Goal: Information Seeking & Learning: Compare options

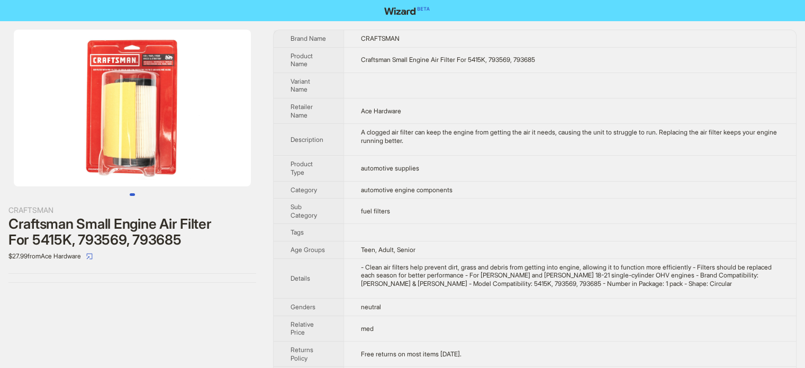
scroll to position [496, 0]
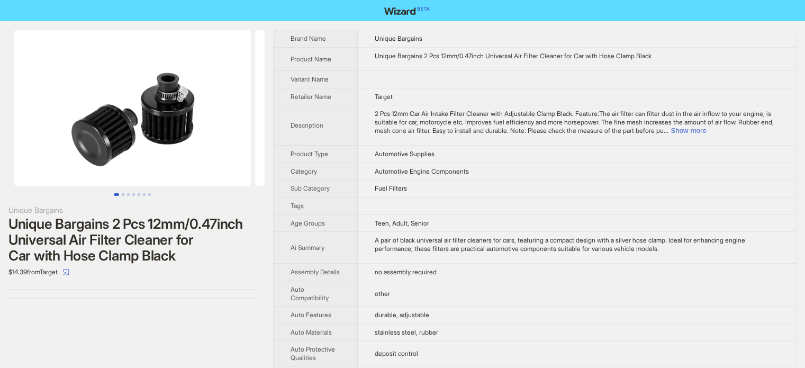
scroll to position [496, 0]
click at [396, 146] on td "Automotive Supplies" at bounding box center [577, 154] width 438 height 17
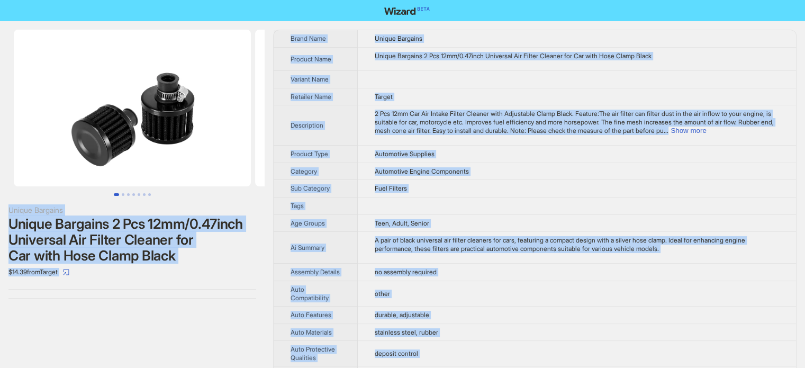
type textarea "**********"
click at [351, 88] on th "Retailer Name" at bounding box center [316, 96] width 84 height 17
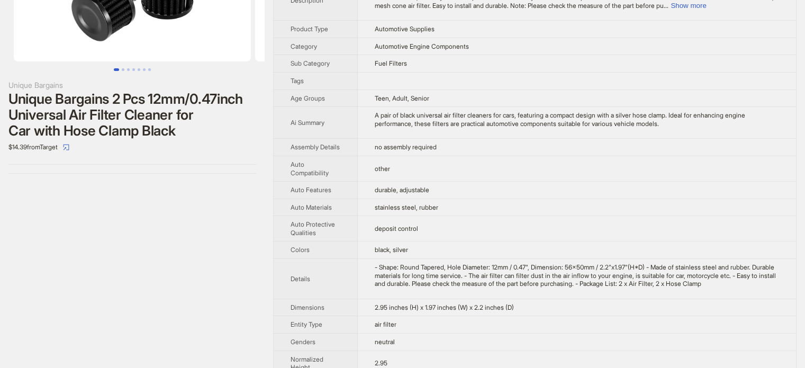
scroll to position [53, 0]
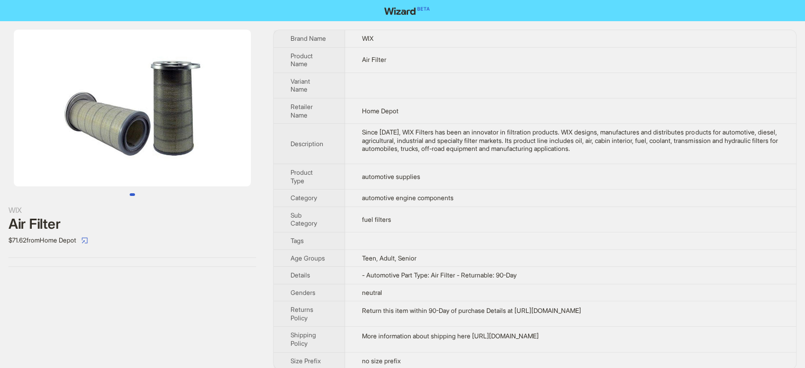
click at [343, 124] on th "Description" at bounding box center [309, 144] width 71 height 40
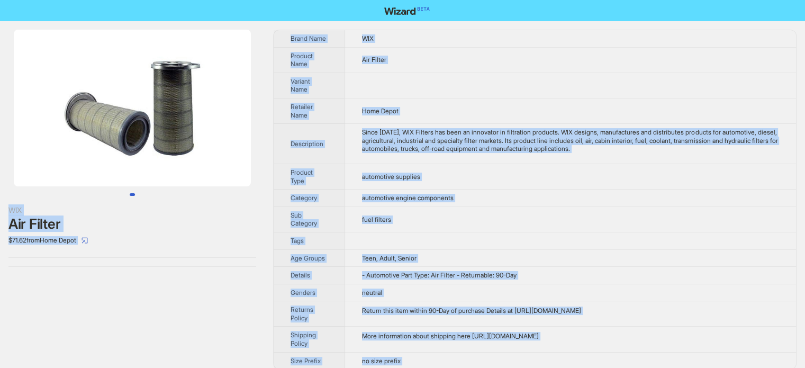
type textarea "**********"
click at [408, 214] on td "fuel filters" at bounding box center [570, 218] width 451 height 25
click at [359, 118] on td "Home Depot" at bounding box center [570, 110] width 451 height 25
click at [301, 105] on span "Retailer Name" at bounding box center [302, 111] width 22 height 16
click at [30, 234] on div "$71.62 from Home Depot" at bounding box center [132, 240] width 248 height 17
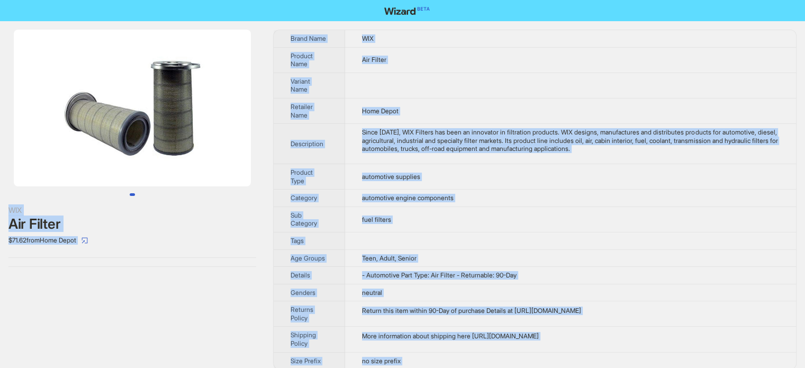
click at [36, 238] on div "$71.62 from Home Depot" at bounding box center [132, 240] width 248 height 17
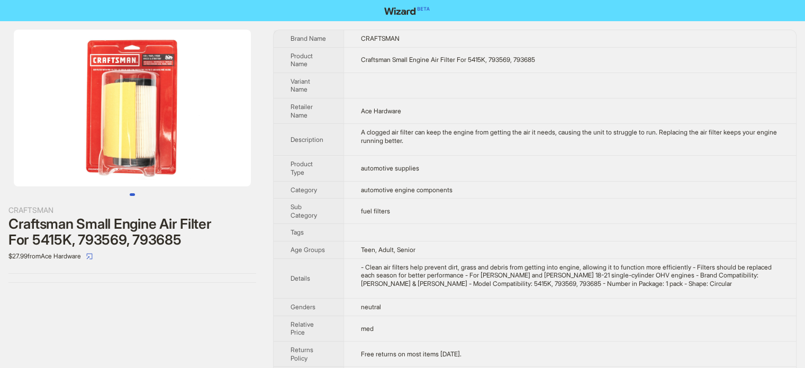
scroll to position [496, 0]
drag, startPoint x: 369, startPoint y: 251, endPoint x: 398, endPoint y: 259, distance: 30.5
click at [368, 250] on span "Teen, Adult, Senior" at bounding box center [388, 250] width 55 height 8
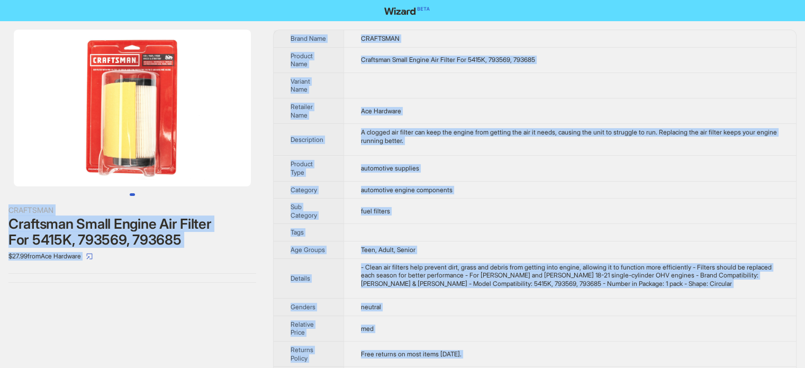
type textarea "**********"
click at [268, 206] on div "CRAFTSMAN Craftsman Small Engine Air Filter For 5415K, 793569, 793685 $27.99 fr…" at bounding box center [402, 206] width 805 height 371
